Goal: Transaction & Acquisition: Book appointment/travel/reservation

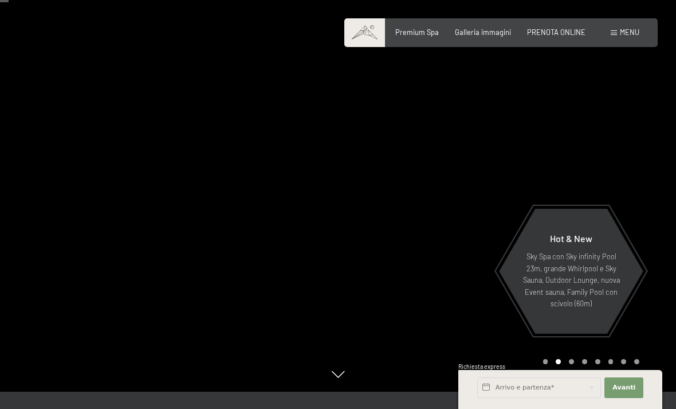
scroll to position [16, 0]
click at [481, 36] on div "Premium Spa Galleria immagini PRENOTA ONLINE" at bounding box center [482, 33] width 239 height 10
click at [488, 34] on span "Galleria immagini" at bounding box center [483, 32] width 56 height 9
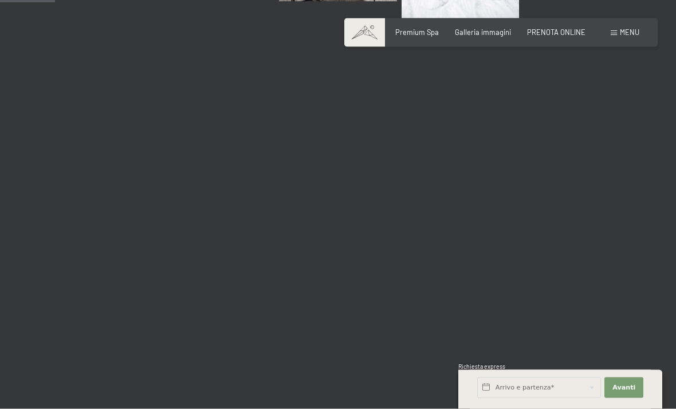
scroll to position [782, 0]
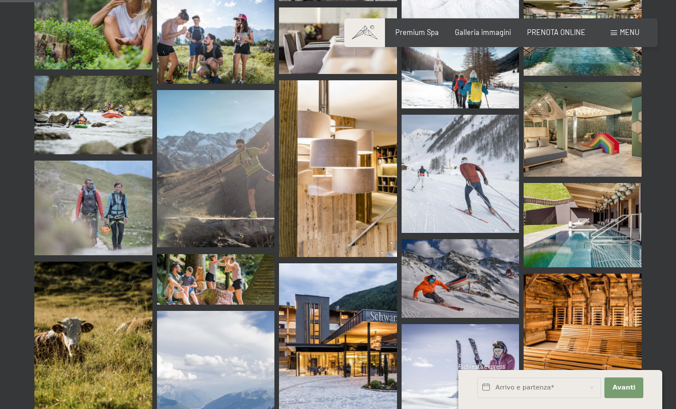
click at [430, 32] on span "Premium Spa" at bounding box center [417, 32] width 44 height 9
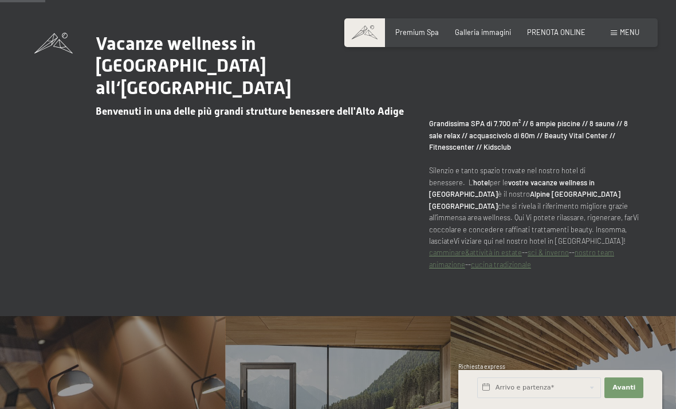
scroll to position [415, 0]
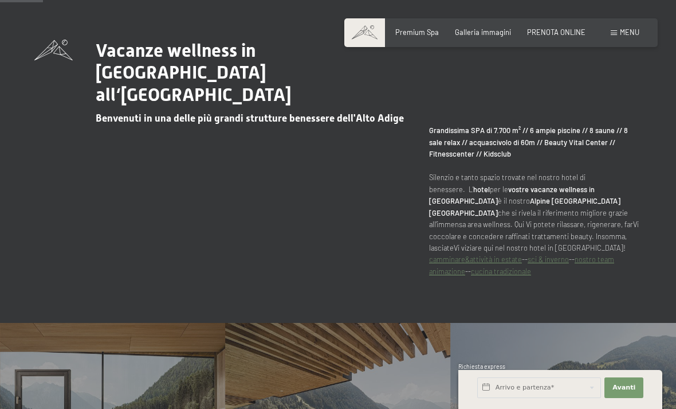
click at [617, 36] on div "Menu" at bounding box center [625, 33] width 29 height 10
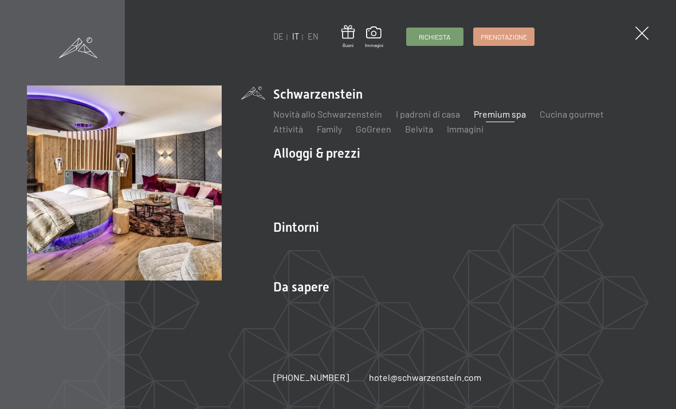
click at [379, 176] on link "Camere & prezzi" at bounding box center [374, 173] width 65 height 11
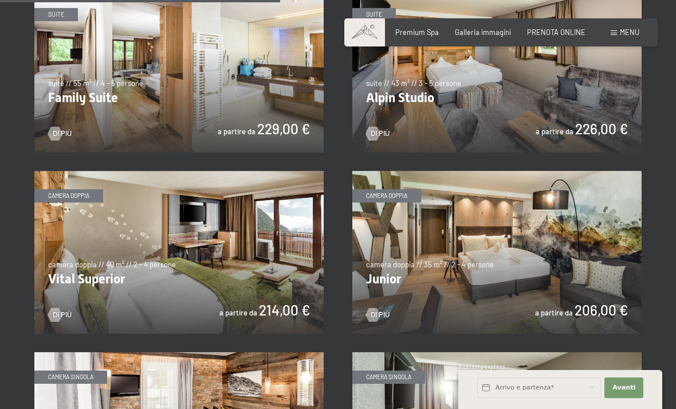
scroll to position [1157, 0]
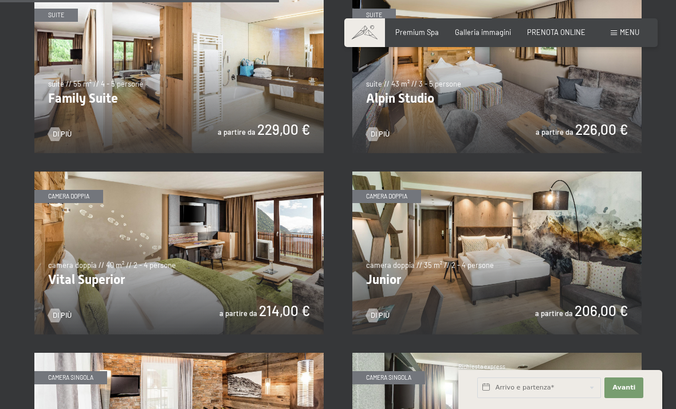
click at [269, 312] on img at bounding box center [178, 252] width 289 height 163
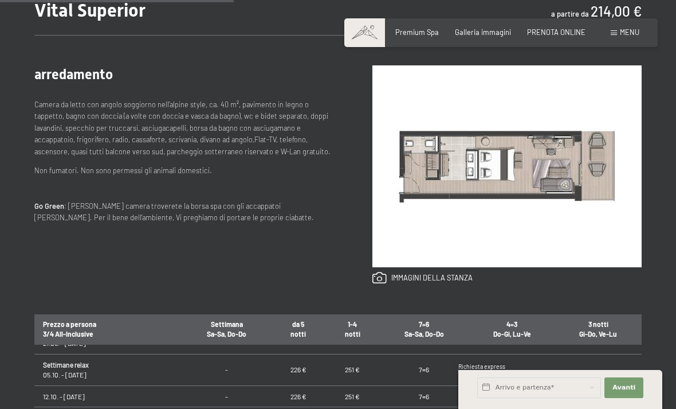
scroll to position [82, 0]
click at [509, 398] on input "text" at bounding box center [539, 387] width 124 height 21
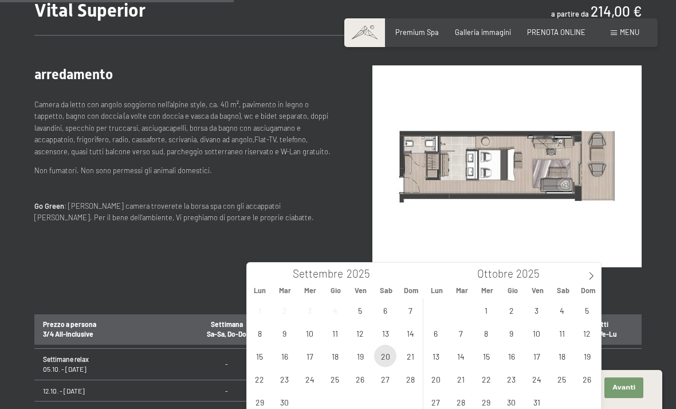
click at [386, 359] on span "20" at bounding box center [385, 355] width 22 height 22
click at [414, 356] on span "21" at bounding box center [410, 355] width 22 height 22
type input "Sab. 20/09/2025 - Dom. 21/09/2025"
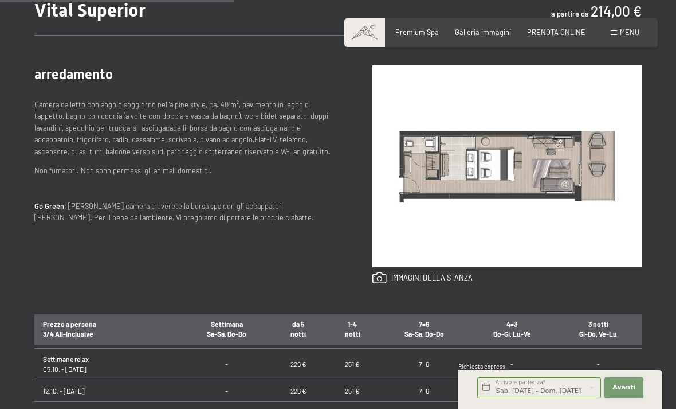
click at [630, 398] on button "Avanti Nascondere i campi dell'indirizzo" at bounding box center [623, 387] width 39 height 21
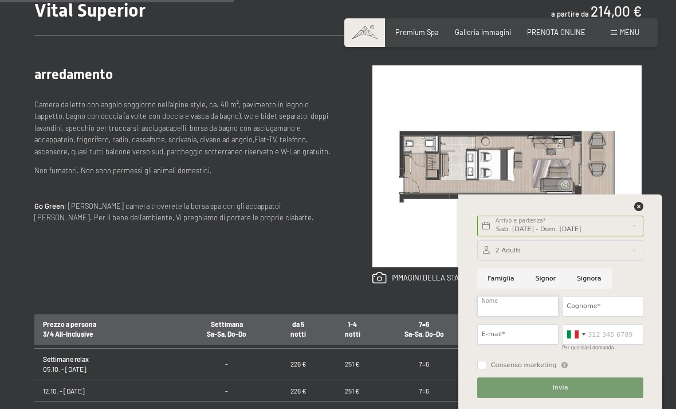
click at [509, 316] on input "Nome" at bounding box center [517, 306] width 81 height 21
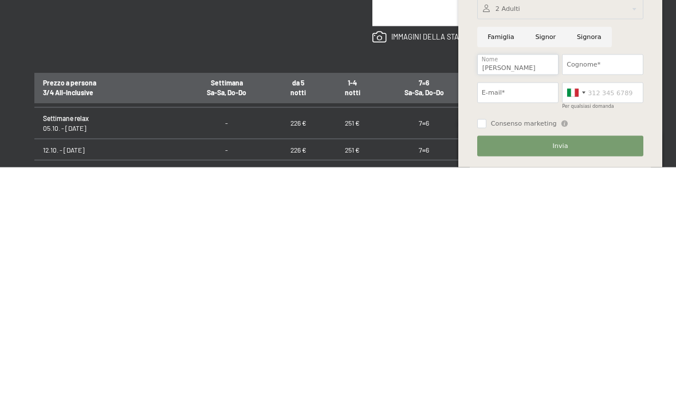
type input "Fabio"
click at [588, 296] on input "Cognome*" at bounding box center [602, 306] width 81 height 21
type input "Pacifico"
click at [504, 324] on input "E-mail*" at bounding box center [517, 334] width 81 height 21
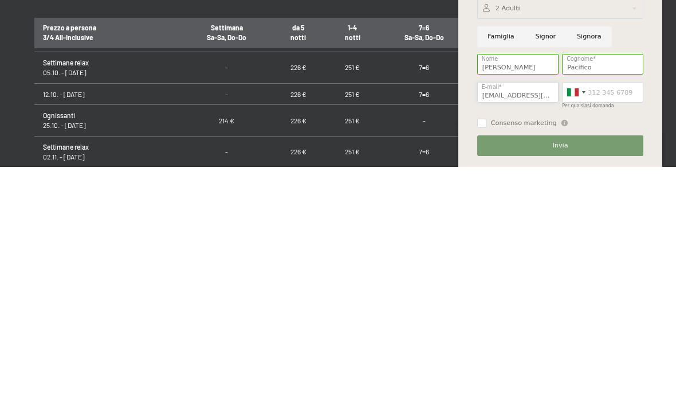
scroll to position [485, 0]
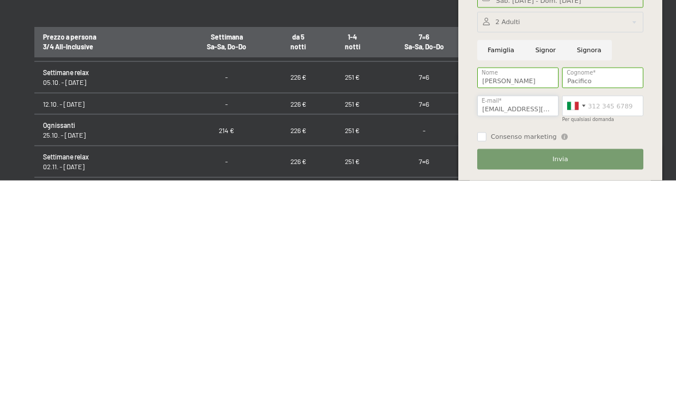
type input "farosima@me.com"
click at [583, 377] on button "Invia" at bounding box center [560, 387] width 166 height 21
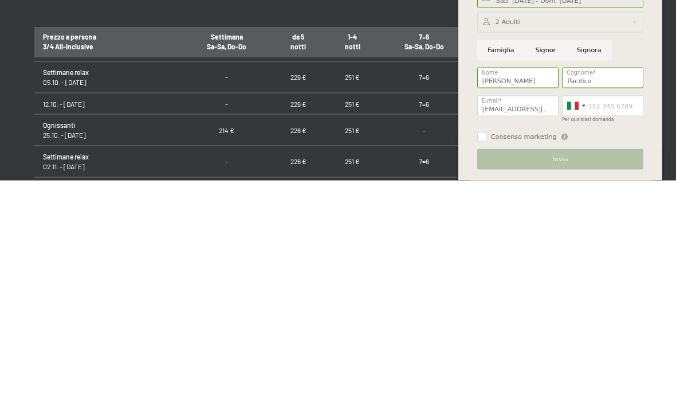
scroll to position [714, 0]
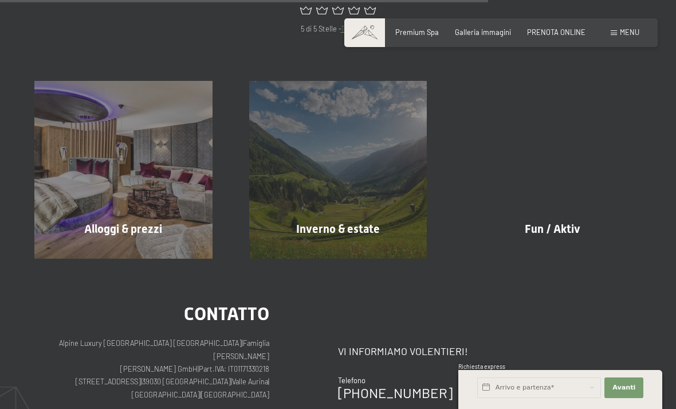
scroll to position [675, 0]
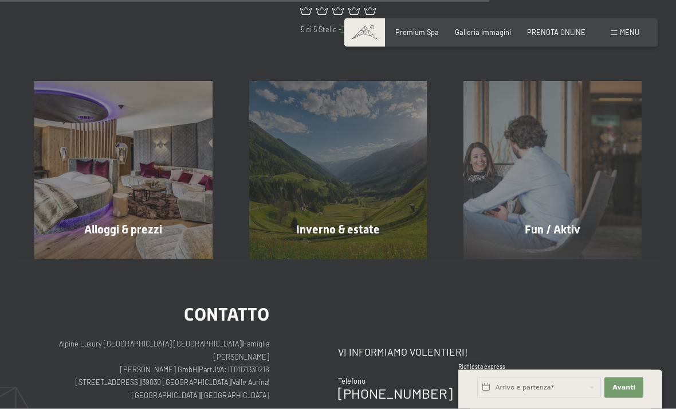
click at [190, 159] on div "Alloggi & prezzi mostra altro" at bounding box center [123, 170] width 215 height 178
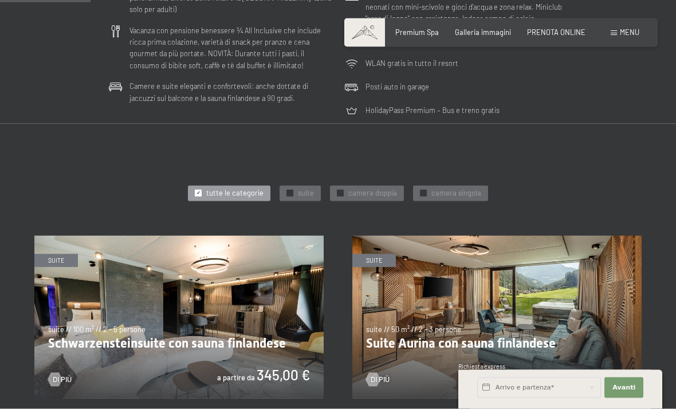
scroll to position [374, 0]
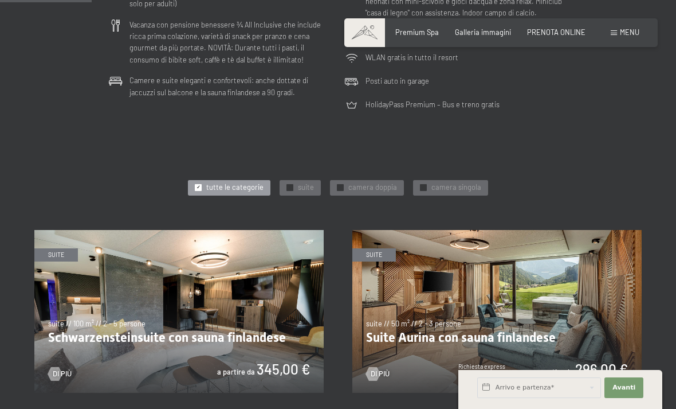
click at [345, 183] on div "✓ camera doppia" at bounding box center [367, 188] width 74 height 16
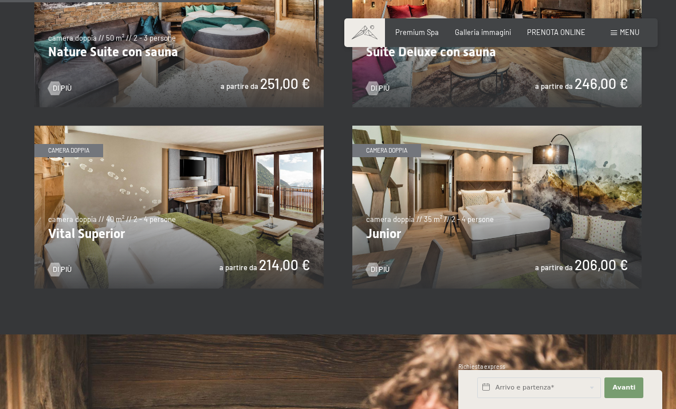
scroll to position [649, 0]
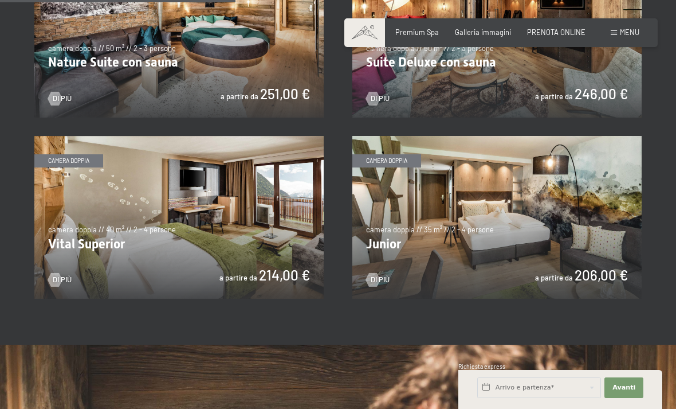
click at [285, 273] on img at bounding box center [178, 217] width 289 height 163
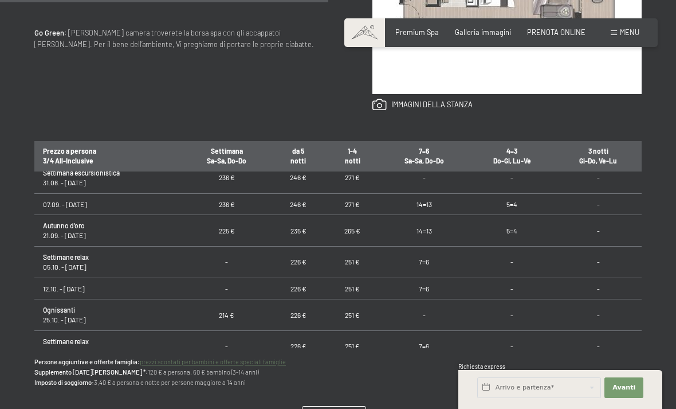
scroll to position [10, 0]
click at [337, 408] on span "Servizi inclusi" at bounding box center [333, 415] width 49 height 10
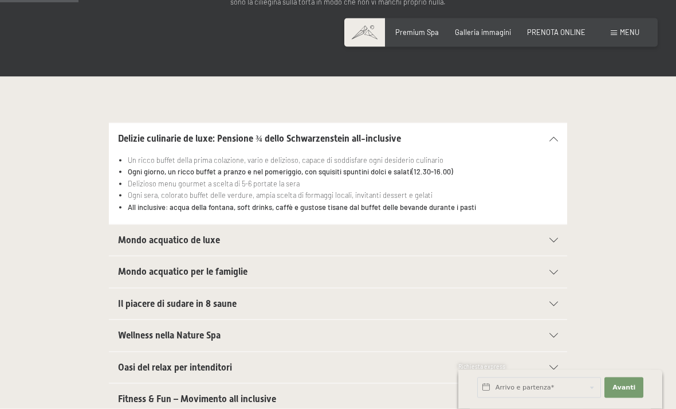
scroll to position [246, 0]
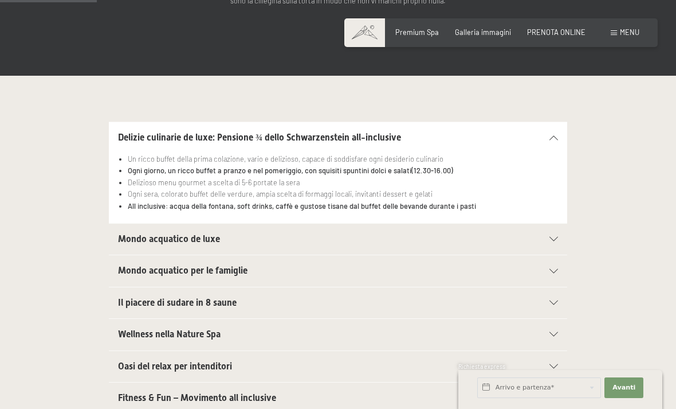
click at [553, 245] on div "Mondo acquatico de luxe" at bounding box center [338, 238] width 440 height 31
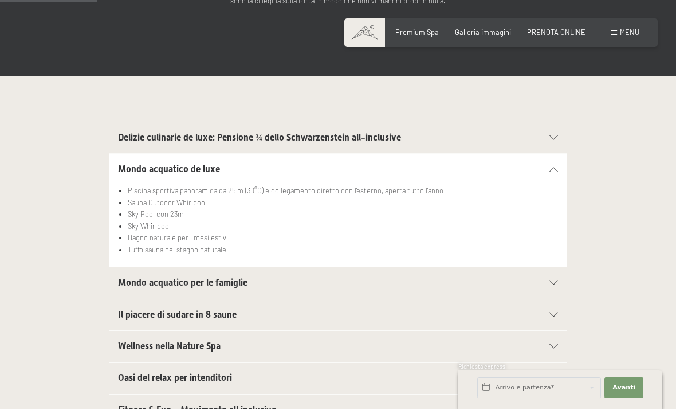
click at [552, 285] on div "Mondo acquatico per le famiglie" at bounding box center [338, 282] width 440 height 31
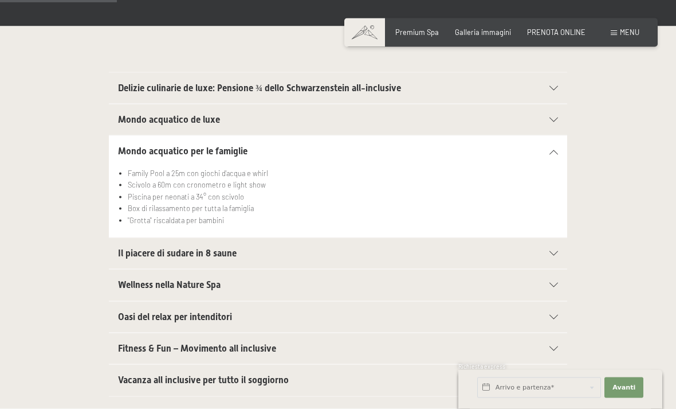
scroll to position [296, 0]
click at [554, 252] on icon at bounding box center [553, 252] width 9 height 5
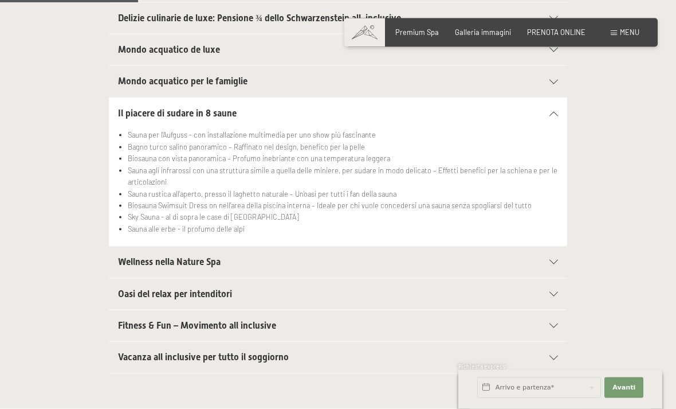
scroll to position [367, 0]
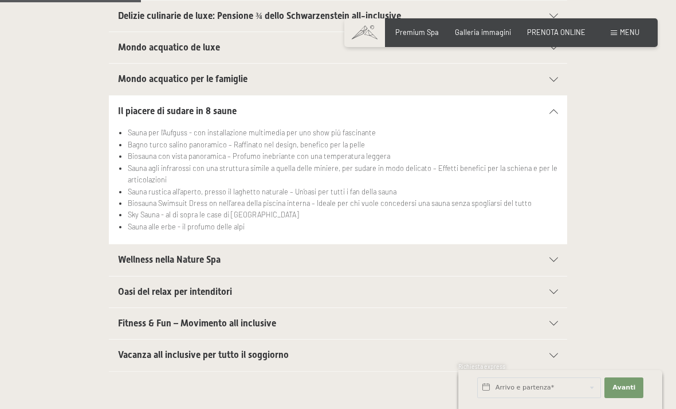
click at [556, 257] on icon at bounding box center [553, 259] width 9 height 5
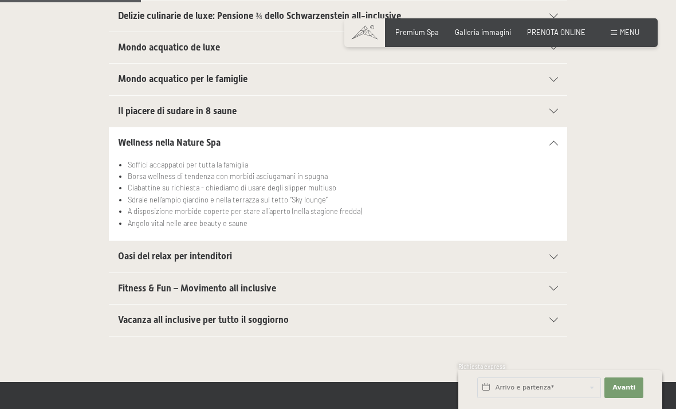
click at [555, 255] on icon at bounding box center [553, 256] width 9 height 5
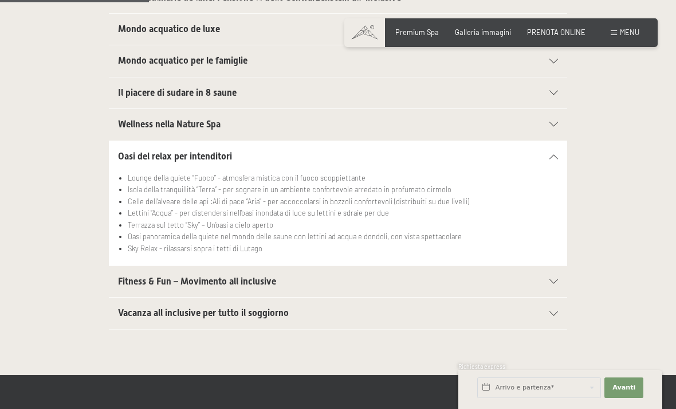
scroll to position [386, 0]
click at [551, 312] on div "Vacanza all inclusive per tutto il soggiorno" at bounding box center [338, 312] width 440 height 31
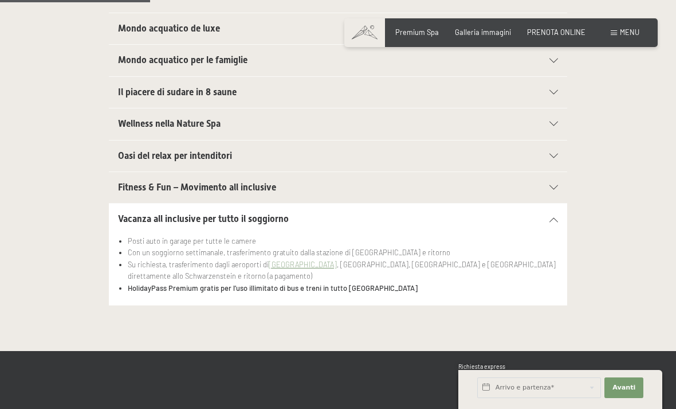
click at [614, 262] on div "Vacanza all inclusive per tutto il soggiorno Posti auto in garage per tutte le …" at bounding box center [337, 254] width 607 height 102
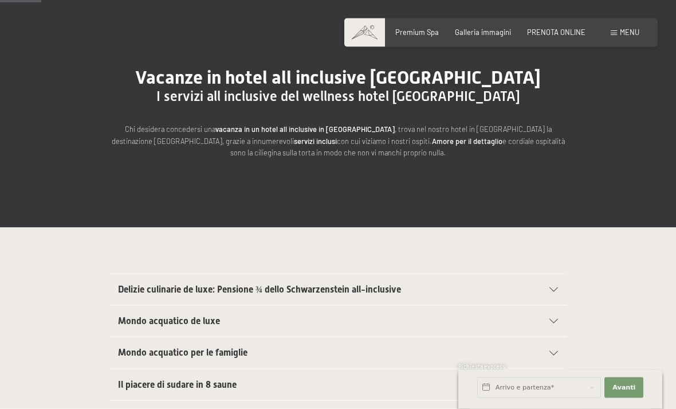
scroll to position [0, 0]
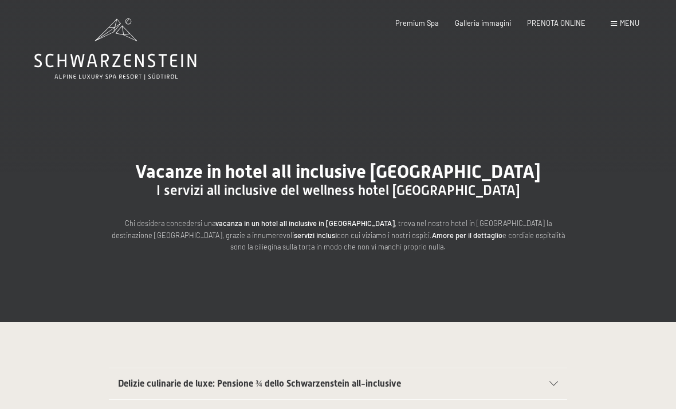
click at [500, 26] on span "Galleria immagini" at bounding box center [483, 22] width 56 height 9
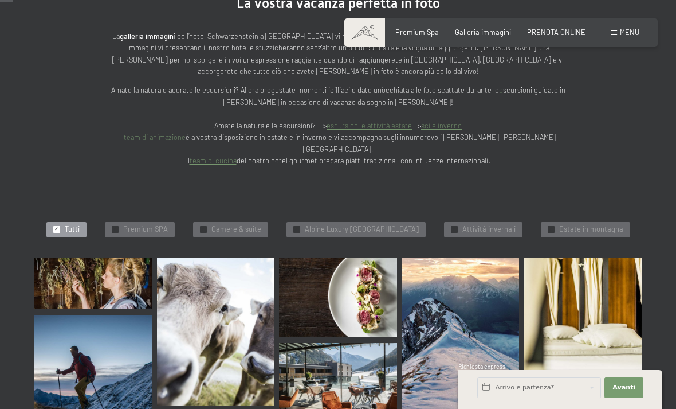
scroll to position [182, 0]
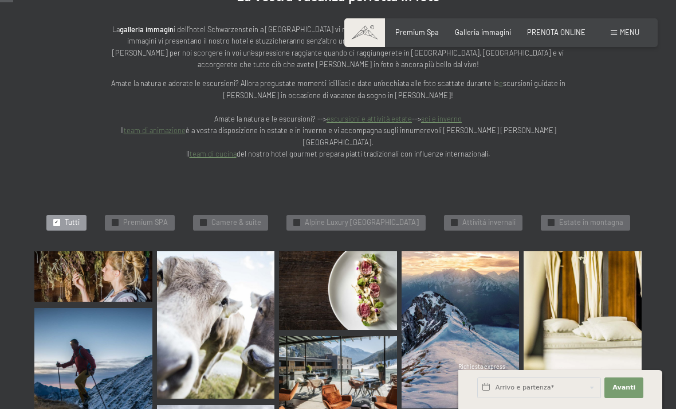
click at [115, 215] on div "✓ Premium SPA" at bounding box center [140, 223] width 70 height 16
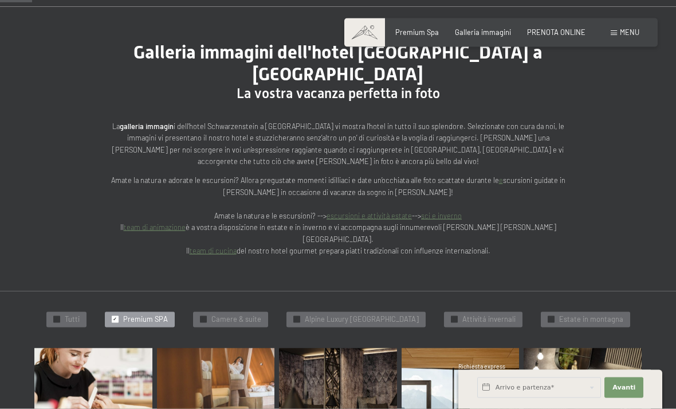
scroll to position [95, 0]
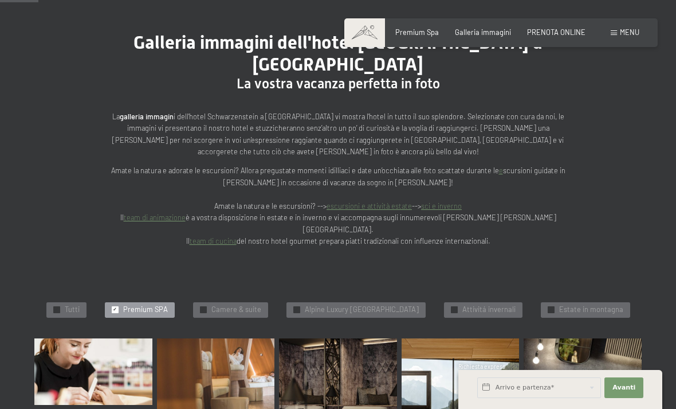
click at [294, 302] on div "✓ Alpine Luxury SPA Resort Schwarzenstein" at bounding box center [355, 310] width 139 height 16
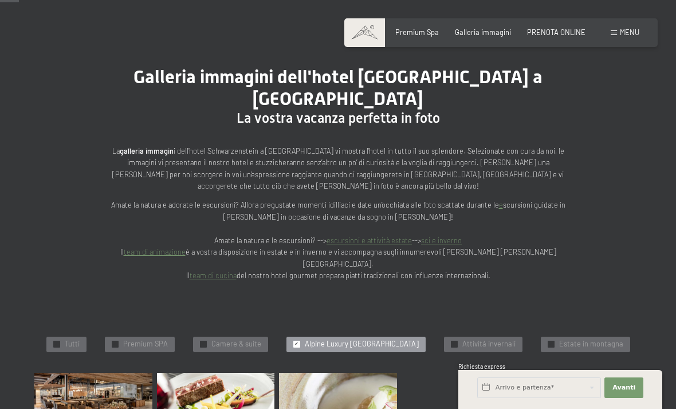
scroll to position [62, 0]
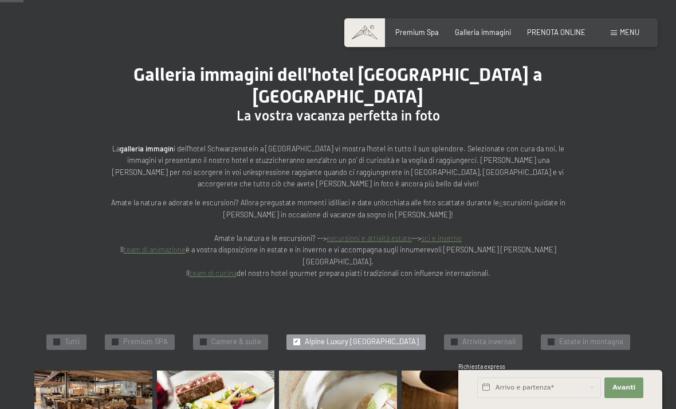
click at [553, 339] on span "✓" at bounding box center [551, 342] width 4 height 6
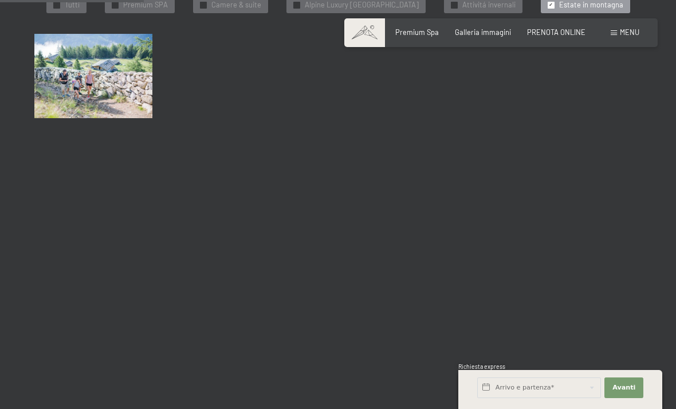
scroll to position [392, 0]
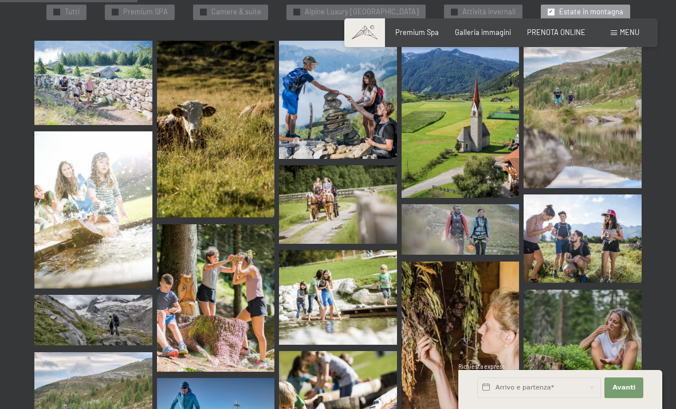
click at [612, 36] on div "Menu" at bounding box center [625, 33] width 29 height 10
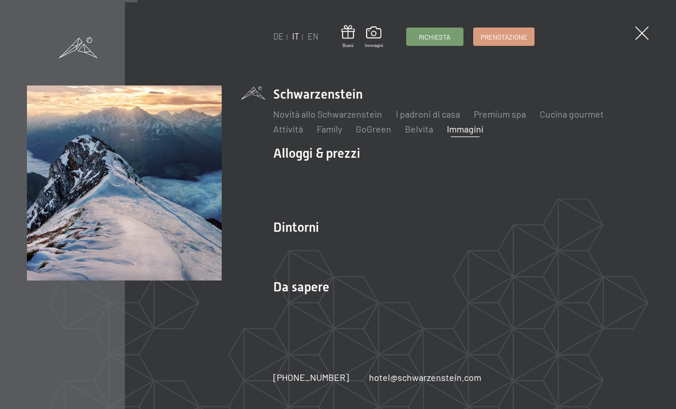
click at [490, 331] on div "DE IT EN Buoni Immagini Richiesta Prenotazione DE IT EN Schwarzenstein Novità a…" at bounding box center [338, 204] width 676 height 409
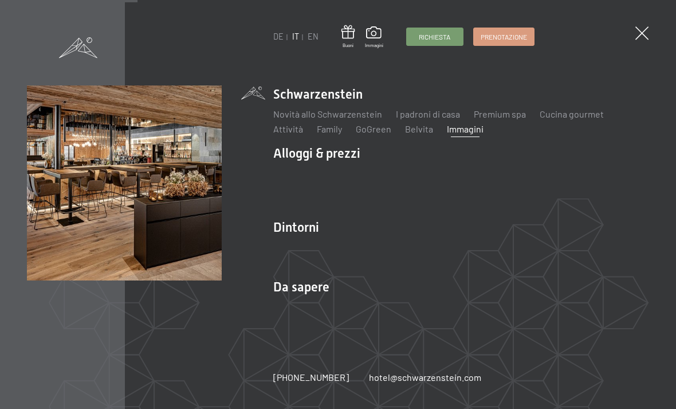
click at [175, 221] on img at bounding box center [141, 141] width 282 height 282
click at [418, 131] on link "Belvita" at bounding box center [419, 128] width 28 height 11
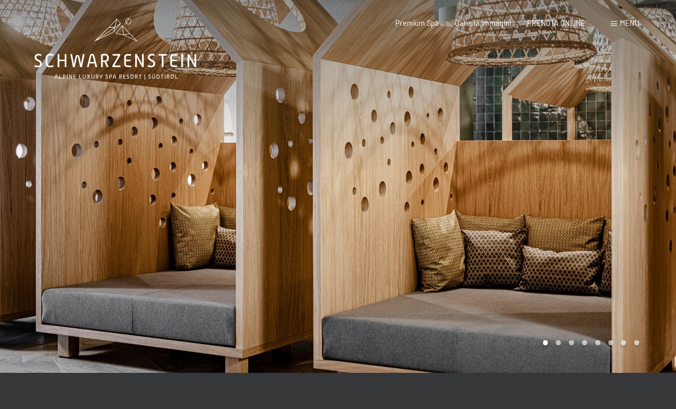
click at [636, 180] on div at bounding box center [507, 186] width 338 height 372
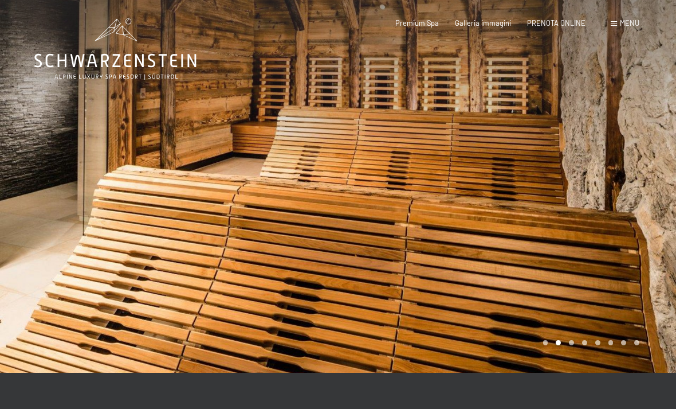
click at [606, 211] on div at bounding box center [507, 186] width 338 height 372
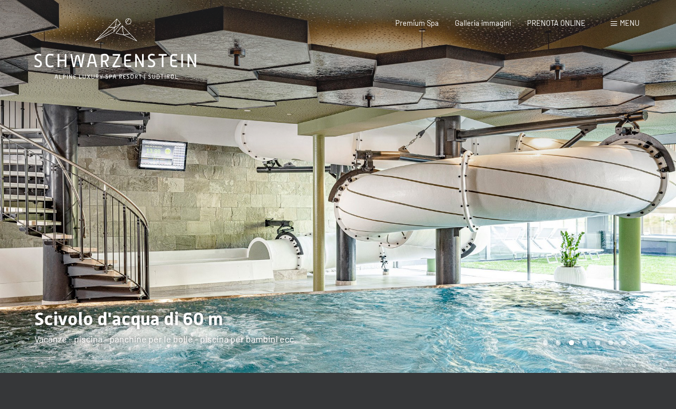
click at [604, 207] on div at bounding box center [507, 186] width 338 height 372
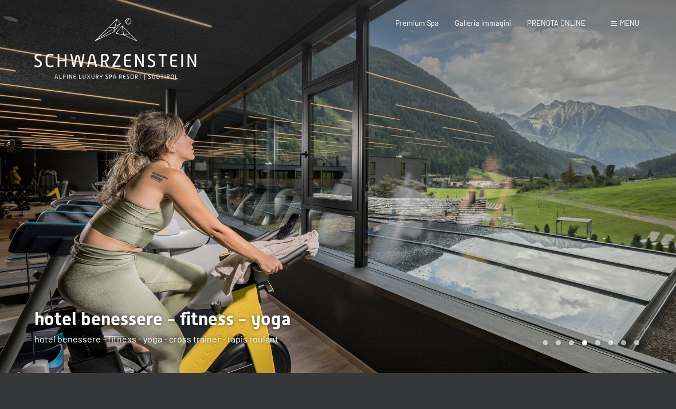
click at [595, 206] on div at bounding box center [507, 186] width 338 height 372
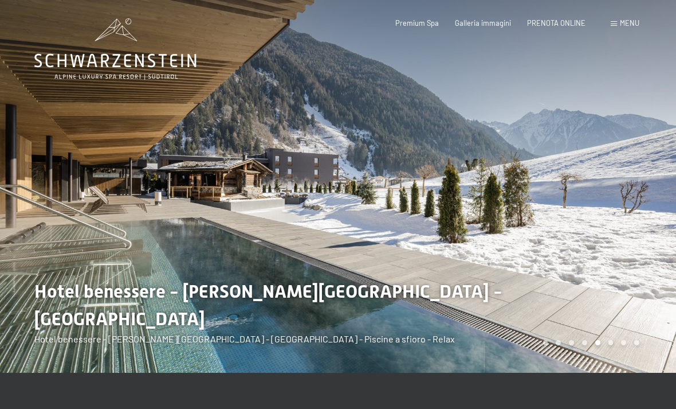
click at [599, 204] on div at bounding box center [507, 186] width 338 height 372
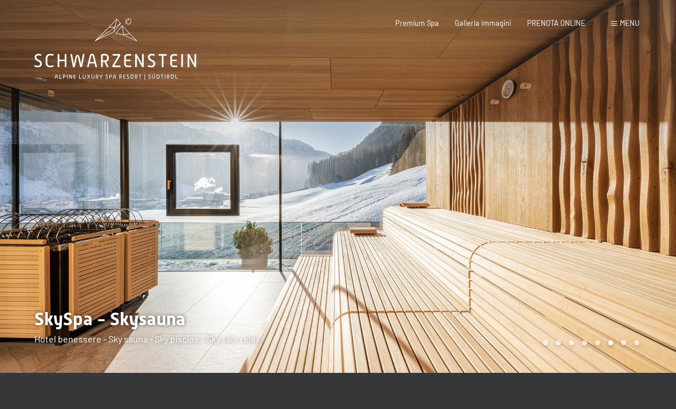
click at [598, 209] on div at bounding box center [507, 186] width 338 height 372
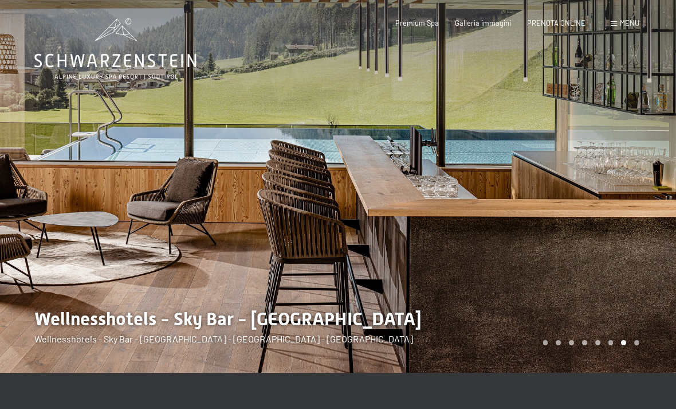
click at [596, 218] on div at bounding box center [507, 186] width 338 height 372
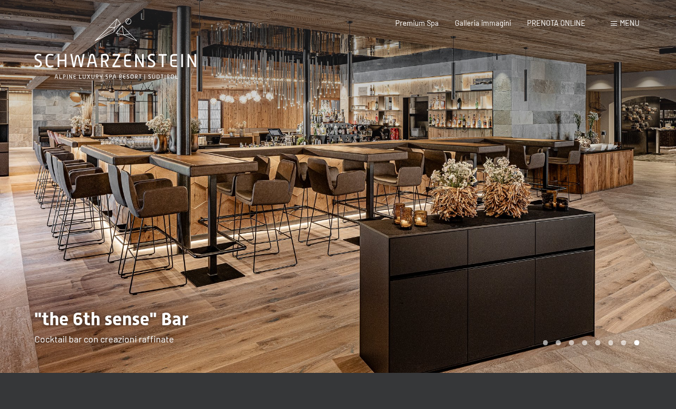
click at [592, 223] on div at bounding box center [507, 186] width 338 height 372
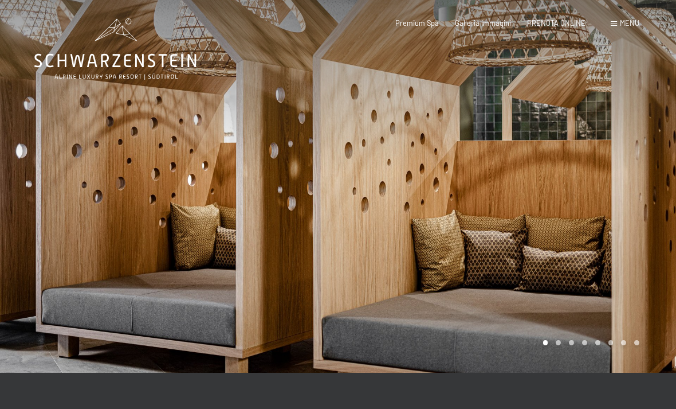
click at [588, 226] on div at bounding box center [507, 186] width 338 height 372
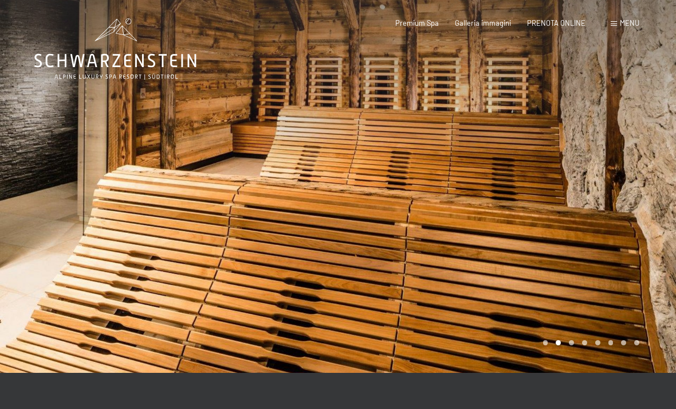
click at [584, 241] on div at bounding box center [507, 186] width 338 height 372
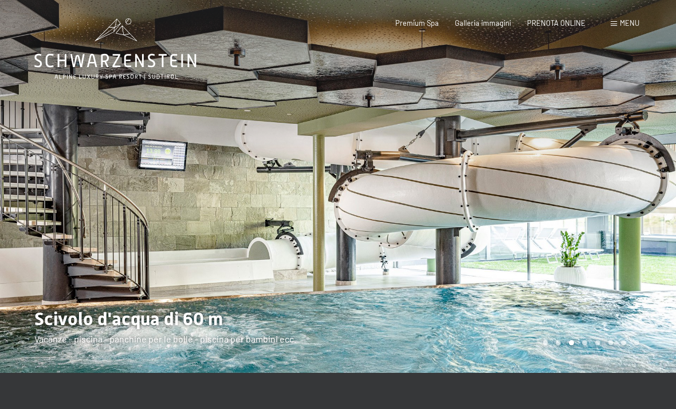
click at [591, 237] on div at bounding box center [507, 186] width 338 height 372
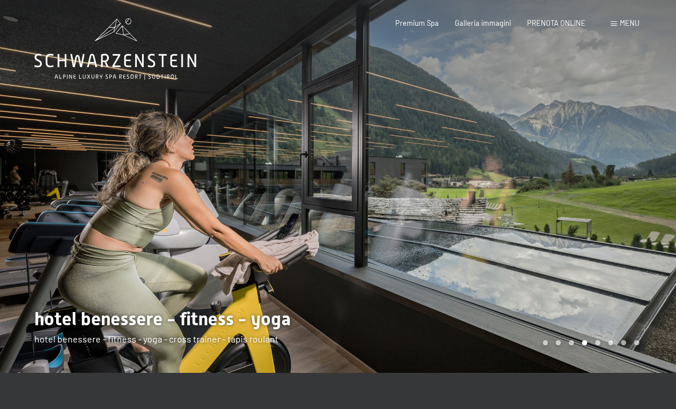
click at [602, 221] on div at bounding box center [507, 186] width 338 height 372
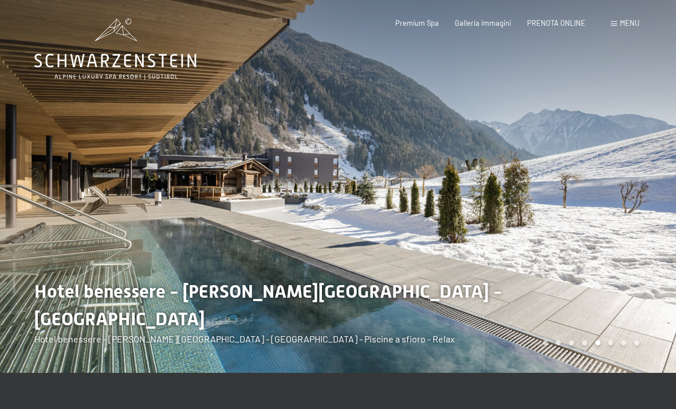
click at [602, 228] on div at bounding box center [507, 186] width 338 height 372
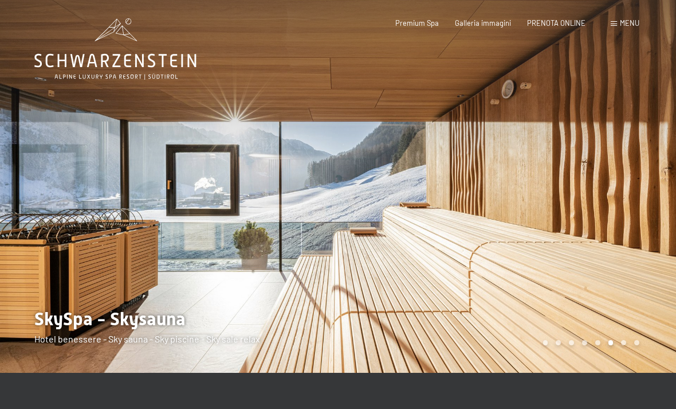
click at [625, 21] on span "Menu" at bounding box center [629, 22] width 19 height 9
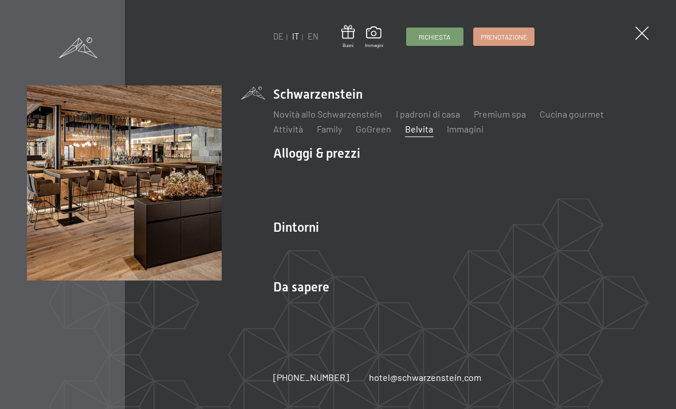
click at [465, 127] on link "Immagini" at bounding box center [465, 128] width 37 height 11
click at [434, 116] on link "I padroni di casa" at bounding box center [428, 113] width 64 height 11
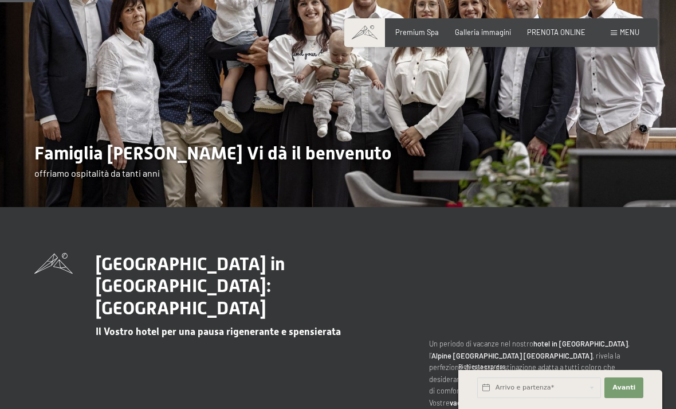
scroll to position [160, 0]
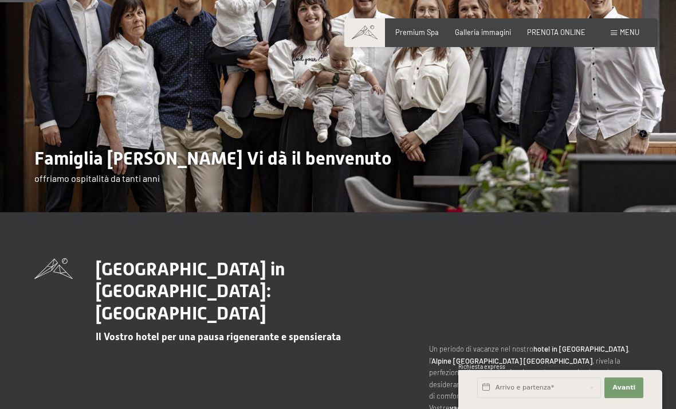
click at [611, 34] on span at bounding box center [614, 32] width 6 height 5
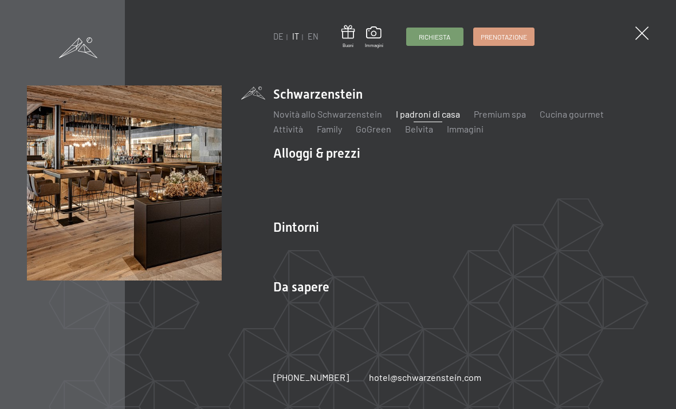
click at [510, 112] on link "Premium spa" at bounding box center [500, 113] width 52 height 11
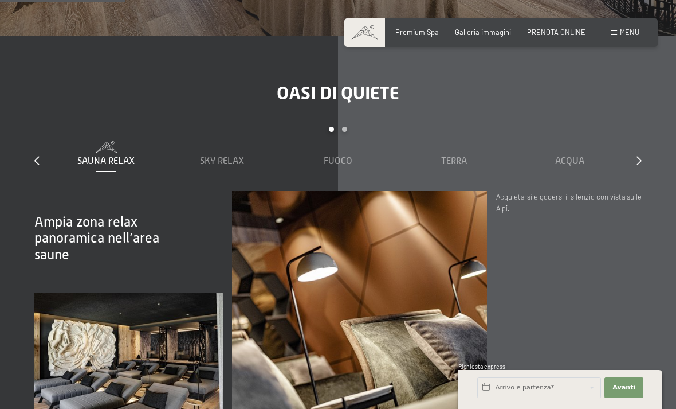
scroll to position [1208, 0]
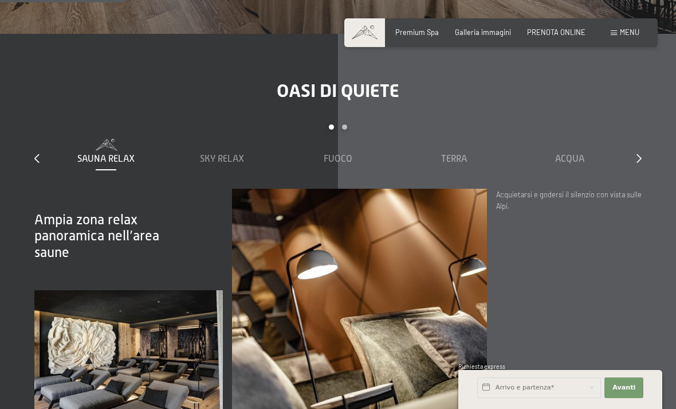
click at [229, 164] on span "Sky Relax" at bounding box center [222, 159] width 44 height 10
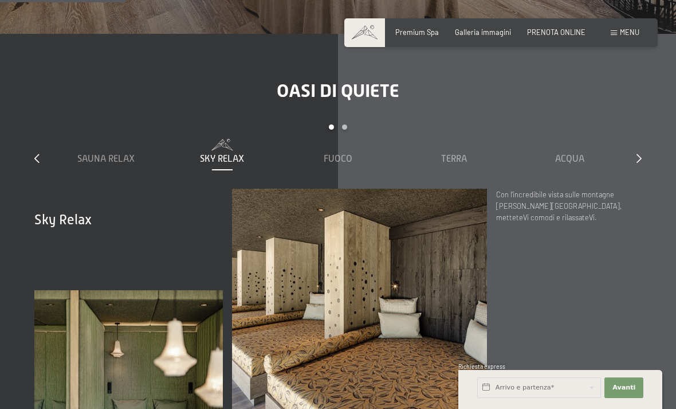
click at [331, 164] on span "Fuoco" at bounding box center [338, 159] width 29 height 10
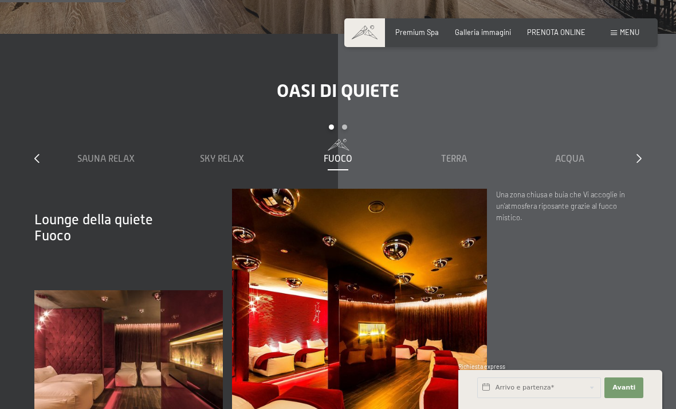
click at [454, 164] on span "Terra" at bounding box center [454, 159] width 26 height 10
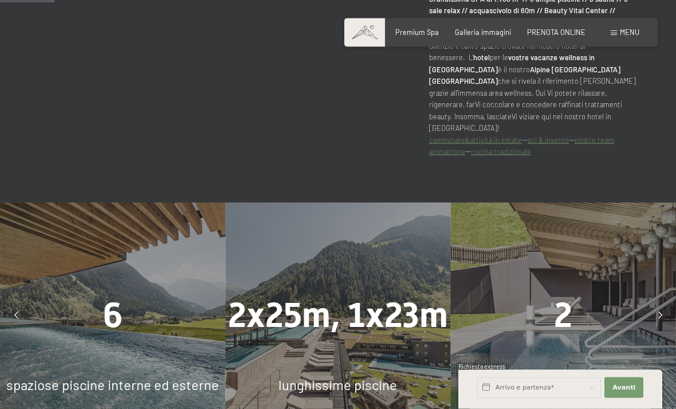
scroll to position [525, 0]
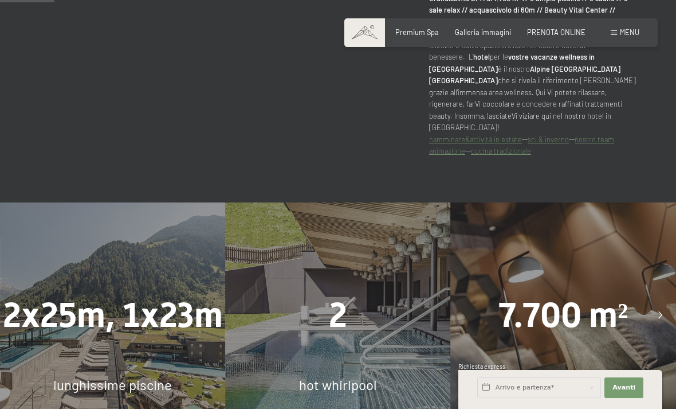
click at [621, 36] on span "Menu" at bounding box center [629, 32] width 19 height 9
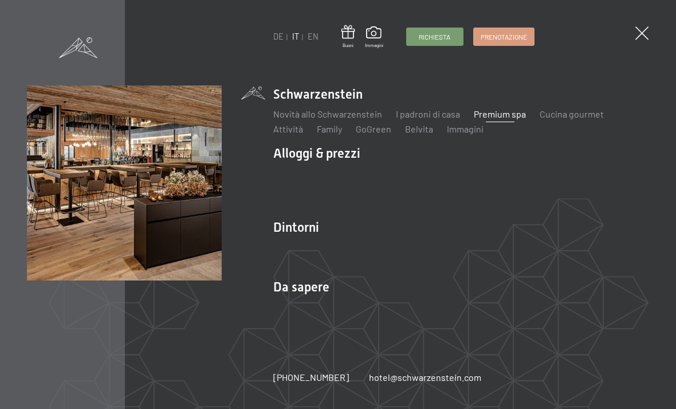
click at [341, 118] on link "Novità allo Schwarzenstein" at bounding box center [327, 113] width 109 height 11
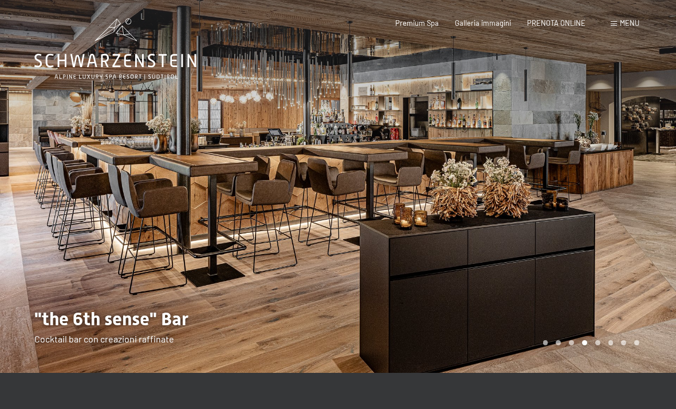
click at [323, 198] on div at bounding box center [169, 186] width 338 height 372
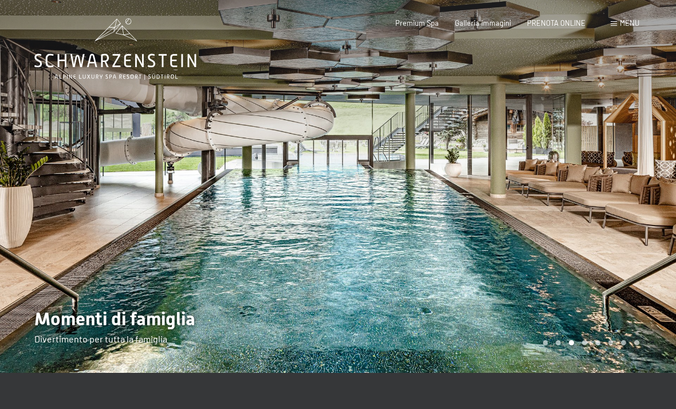
click at [327, 230] on div at bounding box center [169, 186] width 338 height 372
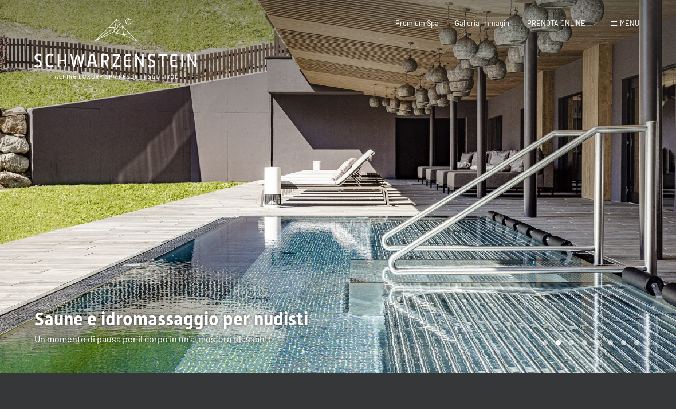
click at [315, 216] on div at bounding box center [169, 186] width 338 height 372
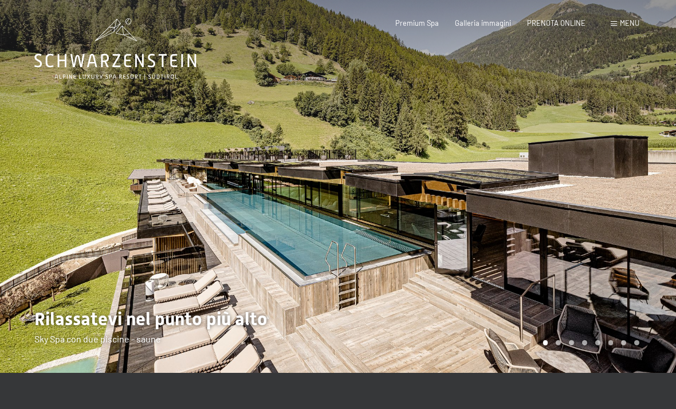
click at [327, 238] on div at bounding box center [169, 186] width 338 height 372
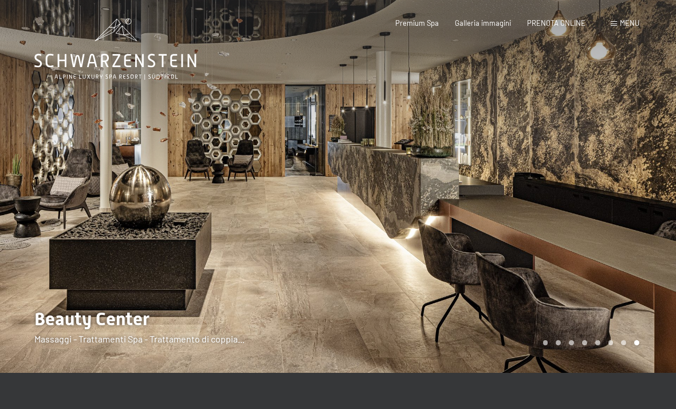
click at [337, 269] on div at bounding box center [169, 186] width 338 height 372
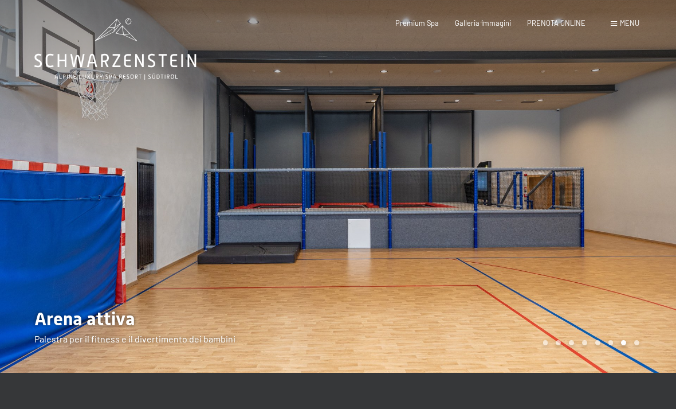
click at [305, 221] on div at bounding box center [169, 186] width 338 height 372
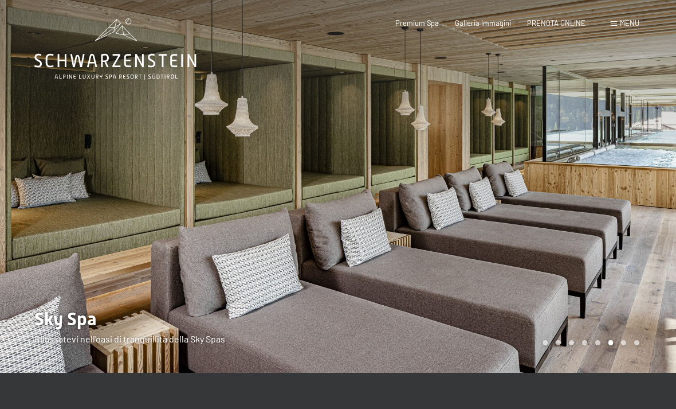
click at [318, 245] on div at bounding box center [169, 186] width 338 height 372
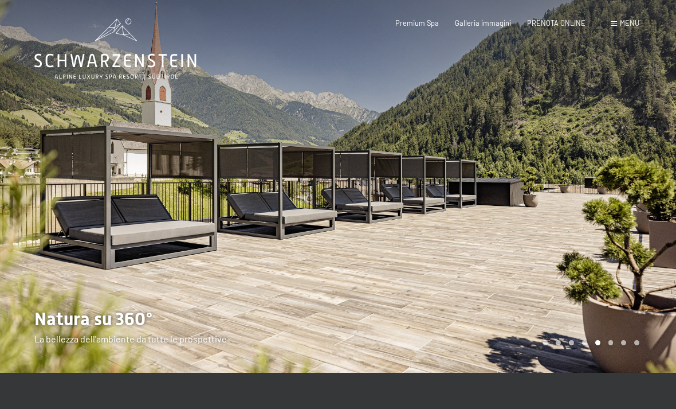
click at [321, 259] on div at bounding box center [169, 186] width 338 height 372
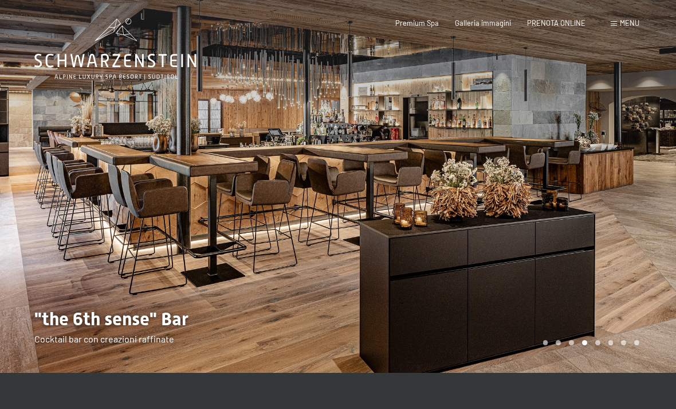
click at [336, 274] on div at bounding box center [169, 186] width 338 height 372
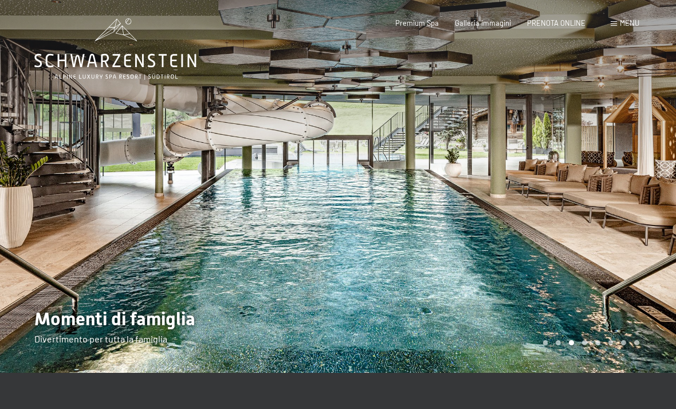
click at [341, 285] on div at bounding box center [507, 186] width 338 height 372
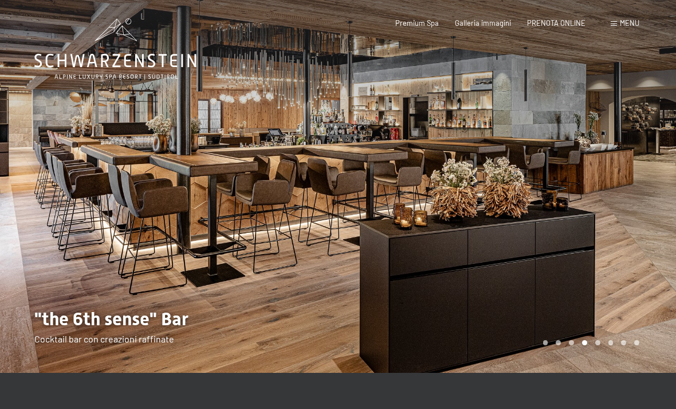
click at [376, 276] on div at bounding box center [507, 186] width 338 height 372
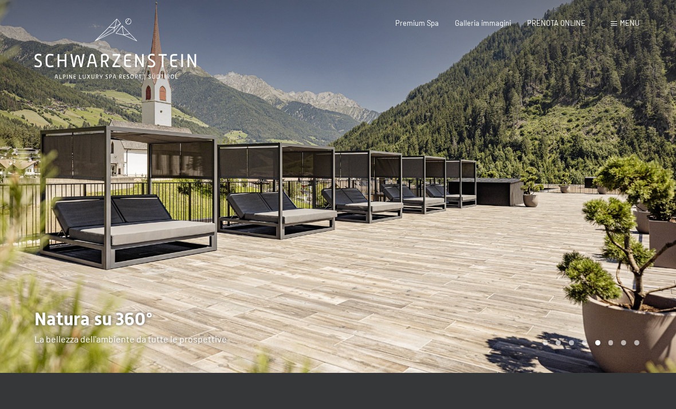
click at [390, 246] on div at bounding box center [507, 186] width 338 height 372
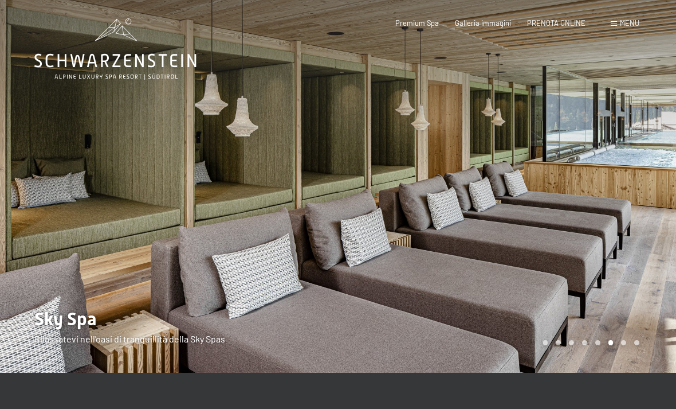
click at [378, 252] on div at bounding box center [507, 186] width 338 height 372
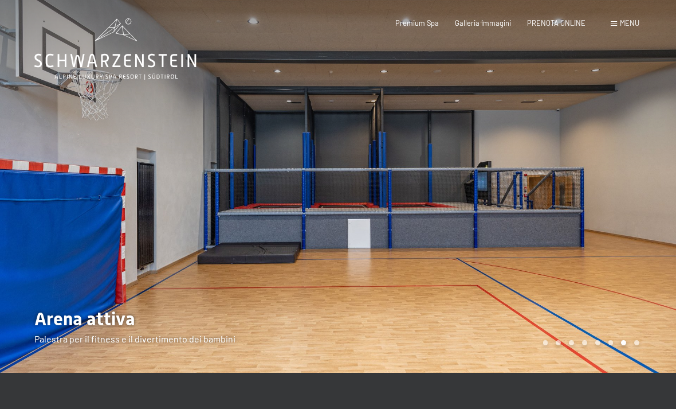
click at [390, 277] on div at bounding box center [507, 186] width 338 height 372
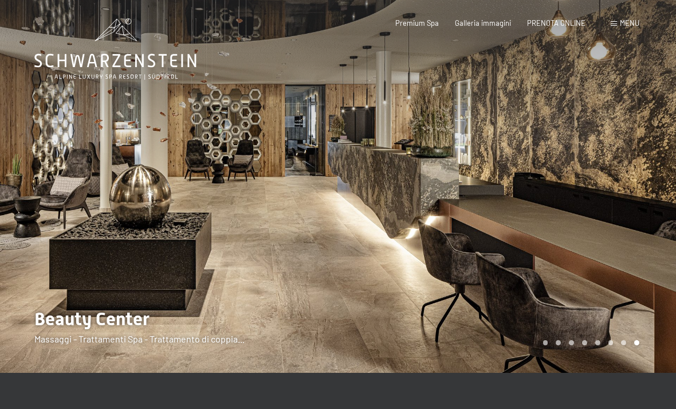
click at [378, 281] on div at bounding box center [507, 186] width 338 height 372
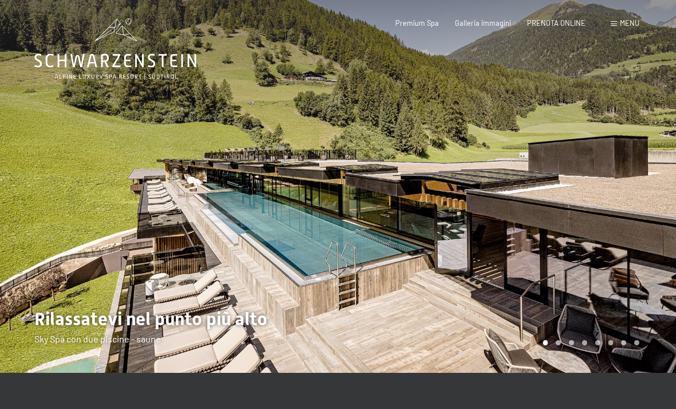
click at [304, 243] on span "Consenso marketing*" at bounding box center [270, 236] width 87 height 11
click at [221, 243] on input "Consenso marketing*" at bounding box center [215, 236] width 11 height 11
click at [305, 243] on span "Consenso marketing*" at bounding box center [270, 236] width 87 height 11
click at [221, 243] on input "Consenso marketing*" at bounding box center [215, 236] width 11 height 11
checkbox input "false"
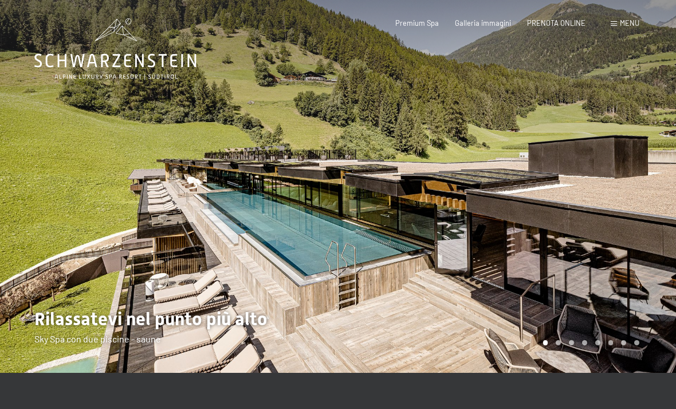
click at [352, 305] on div at bounding box center [507, 186] width 338 height 372
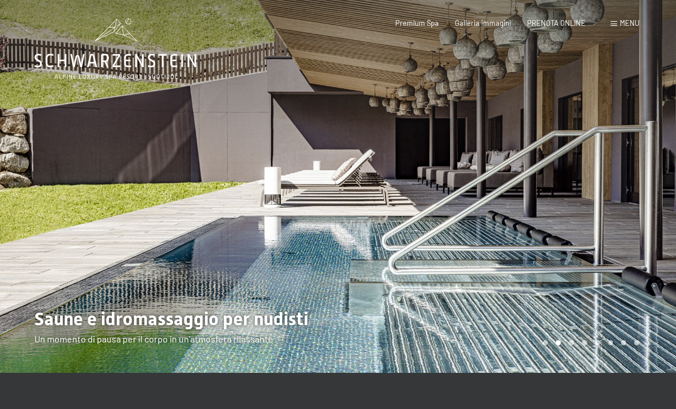
click at [332, 277] on div at bounding box center [169, 186] width 338 height 372
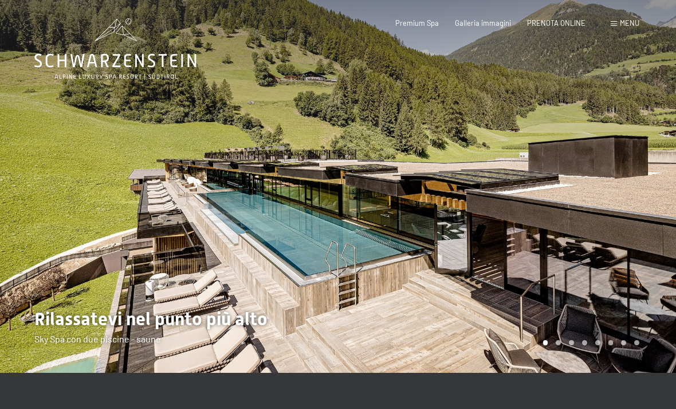
click at [343, 294] on div at bounding box center [507, 186] width 338 height 372
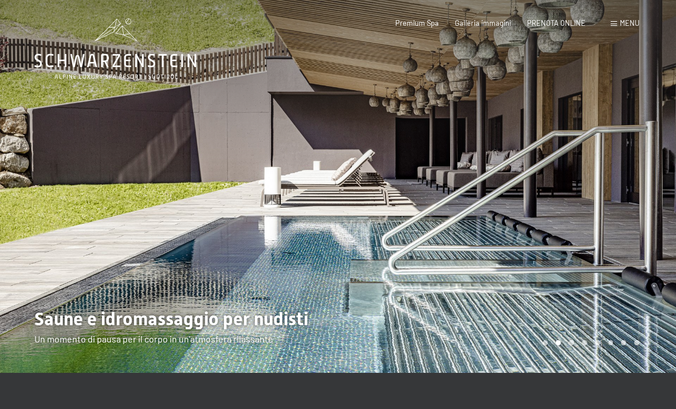
click at [327, 269] on div at bounding box center [169, 186] width 338 height 372
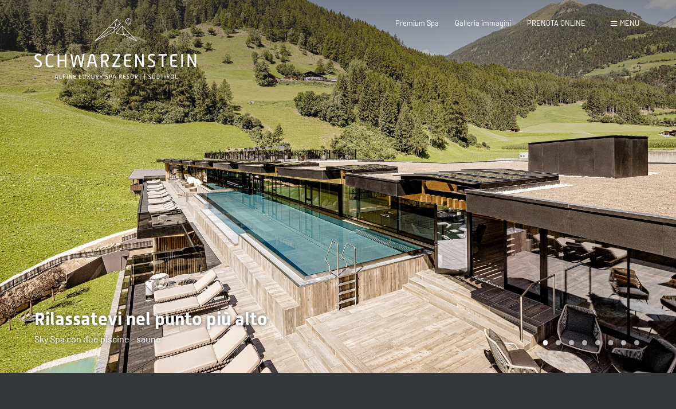
click at [317, 261] on div at bounding box center [169, 186] width 338 height 372
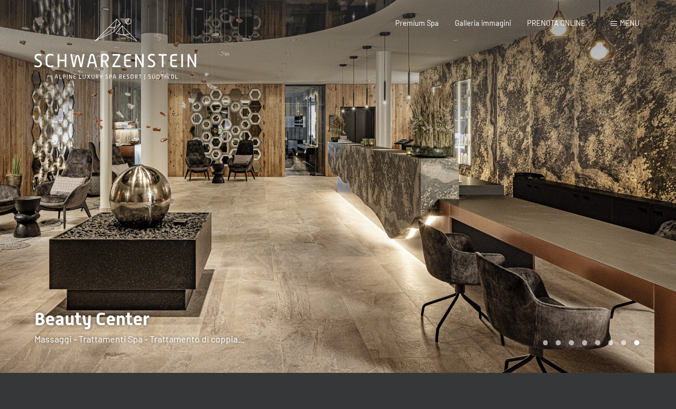
click at [319, 264] on div at bounding box center [169, 186] width 338 height 372
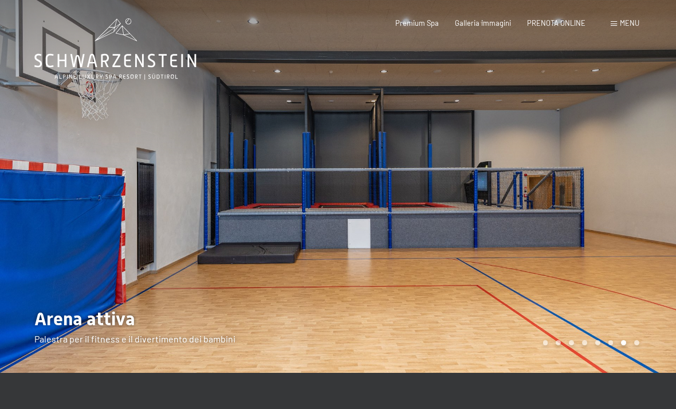
click at [324, 270] on div at bounding box center [169, 186] width 338 height 372
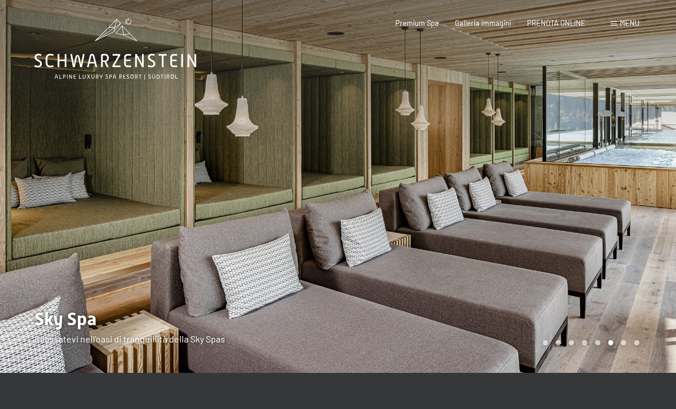
click at [333, 272] on div at bounding box center [169, 186] width 338 height 372
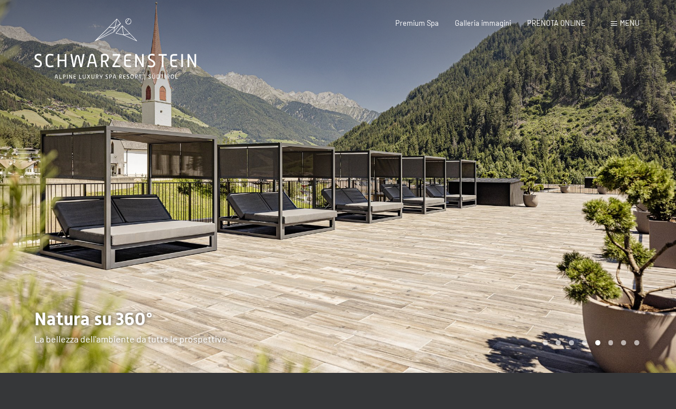
click at [333, 280] on div at bounding box center [169, 186] width 338 height 372
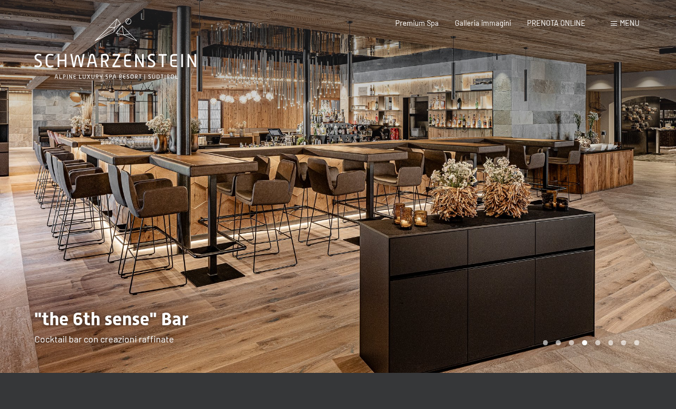
click at [334, 284] on div at bounding box center [169, 186] width 338 height 372
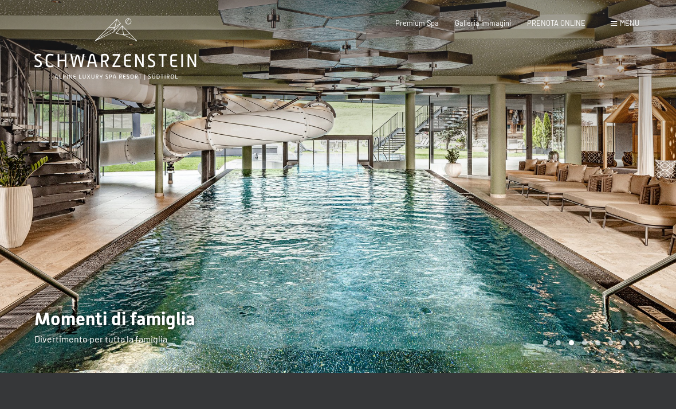
click at [339, 284] on div at bounding box center [507, 186] width 338 height 372
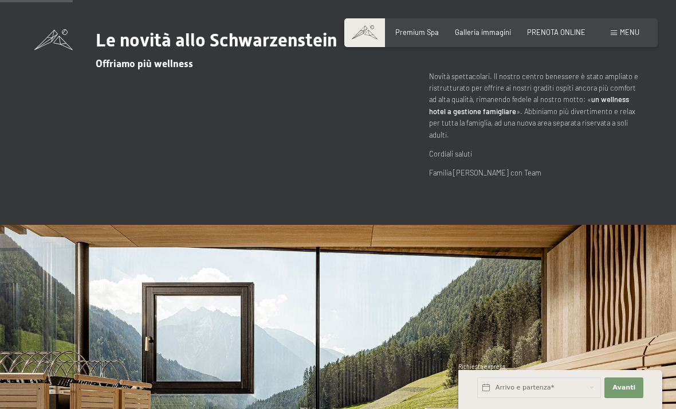
scroll to position [364, 0]
